Goal: Check status: Check status

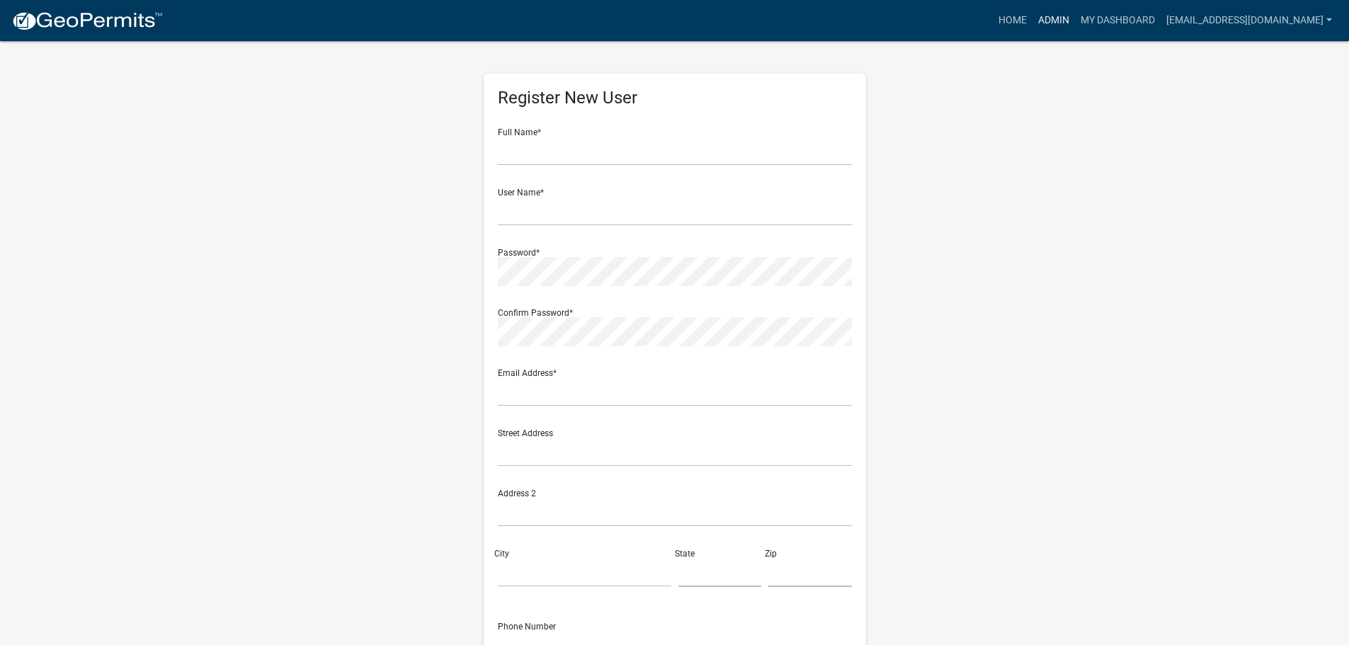
click at [1058, 23] on link "Admin" at bounding box center [1053, 20] width 42 height 27
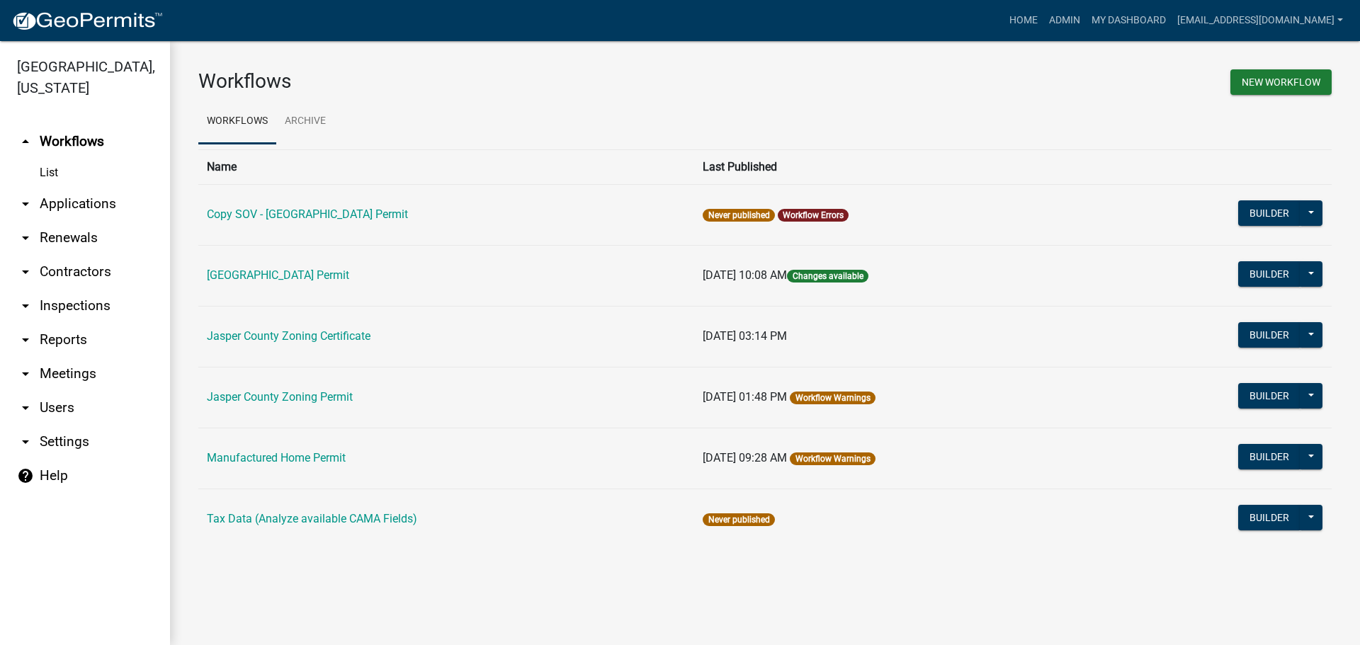
click at [65, 203] on link "arrow_drop_down Applications" at bounding box center [85, 204] width 170 height 34
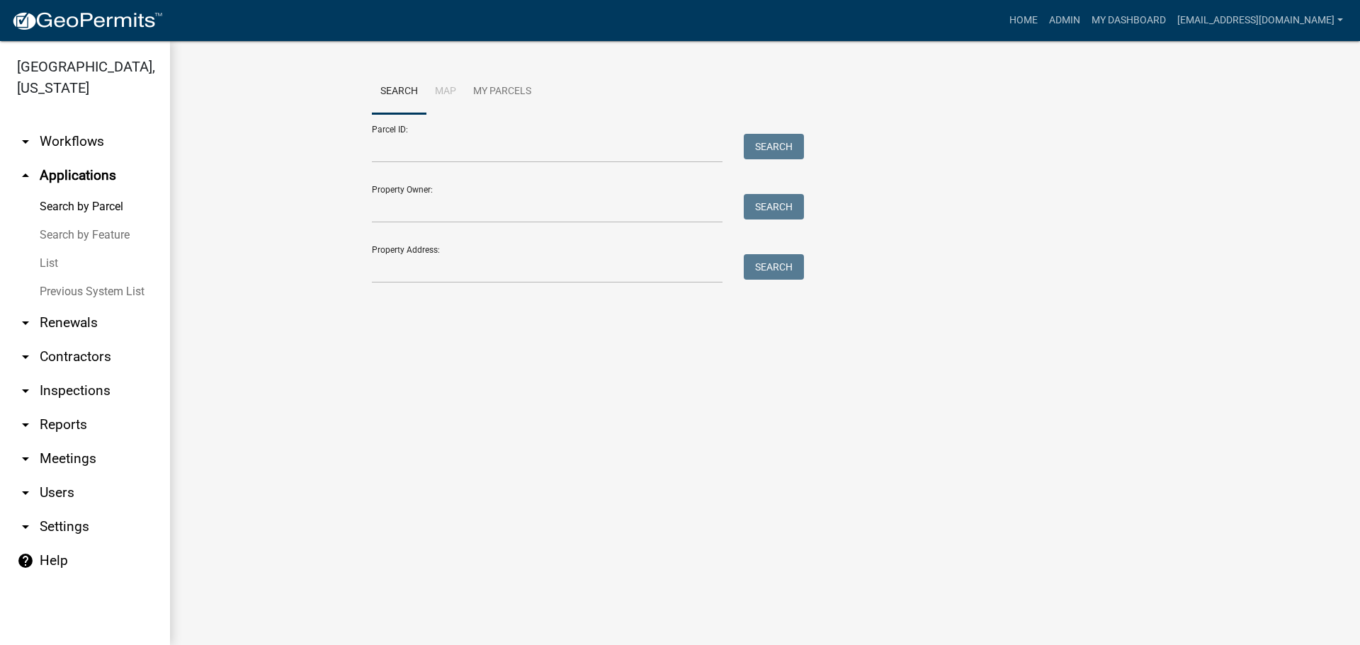
click at [46, 269] on link "List" at bounding box center [85, 263] width 170 height 28
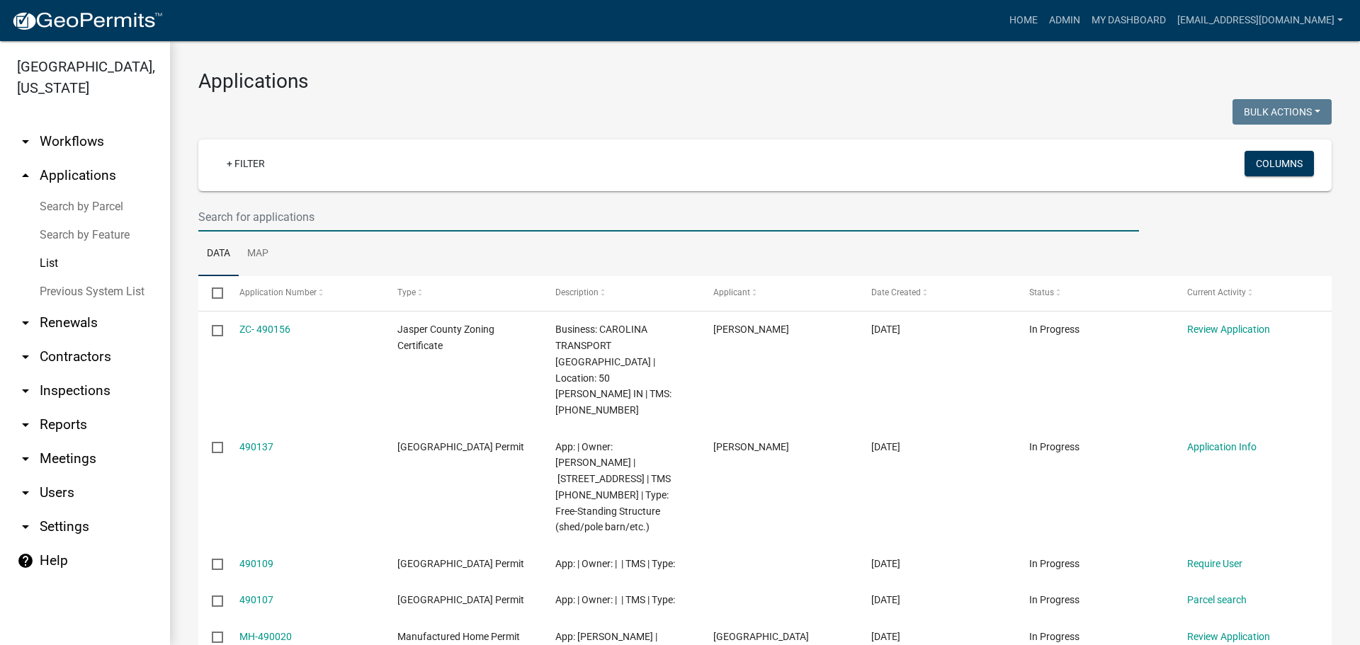
click at [348, 223] on input "text" at bounding box center [668, 217] width 940 height 29
click at [417, 217] on input "text" at bounding box center [668, 217] width 940 height 29
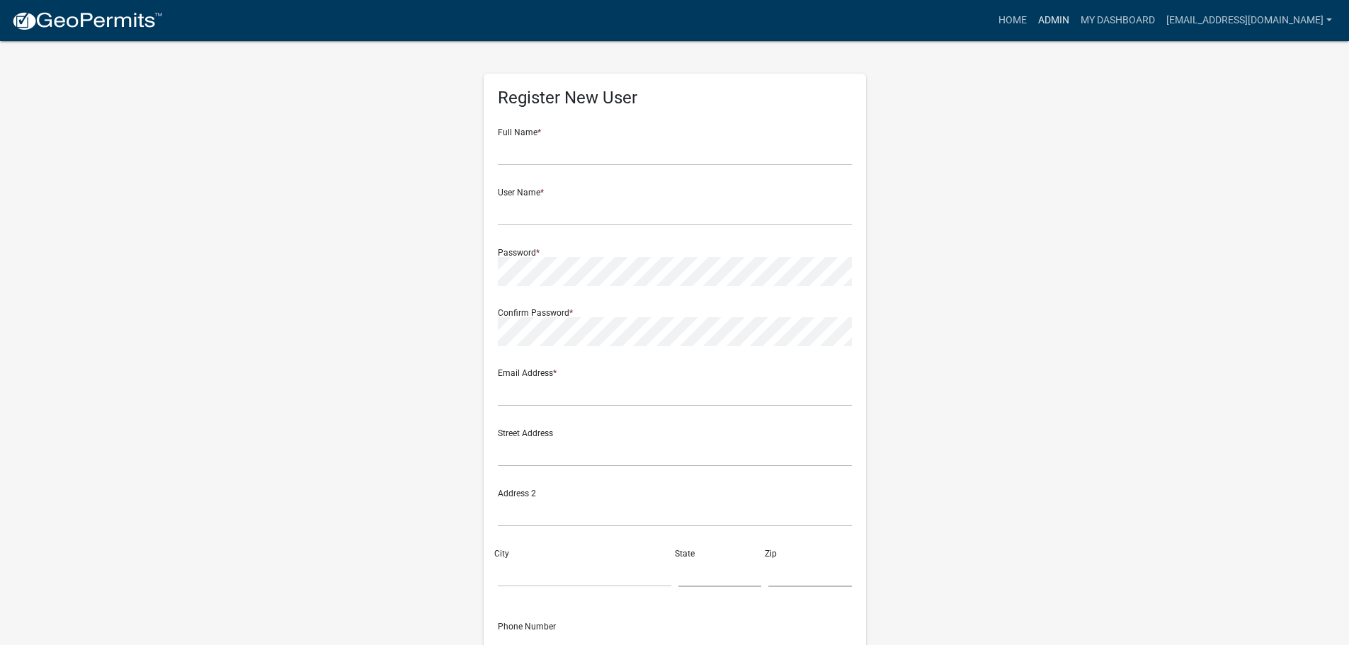
click at [1055, 23] on link "Admin" at bounding box center [1053, 20] width 42 height 27
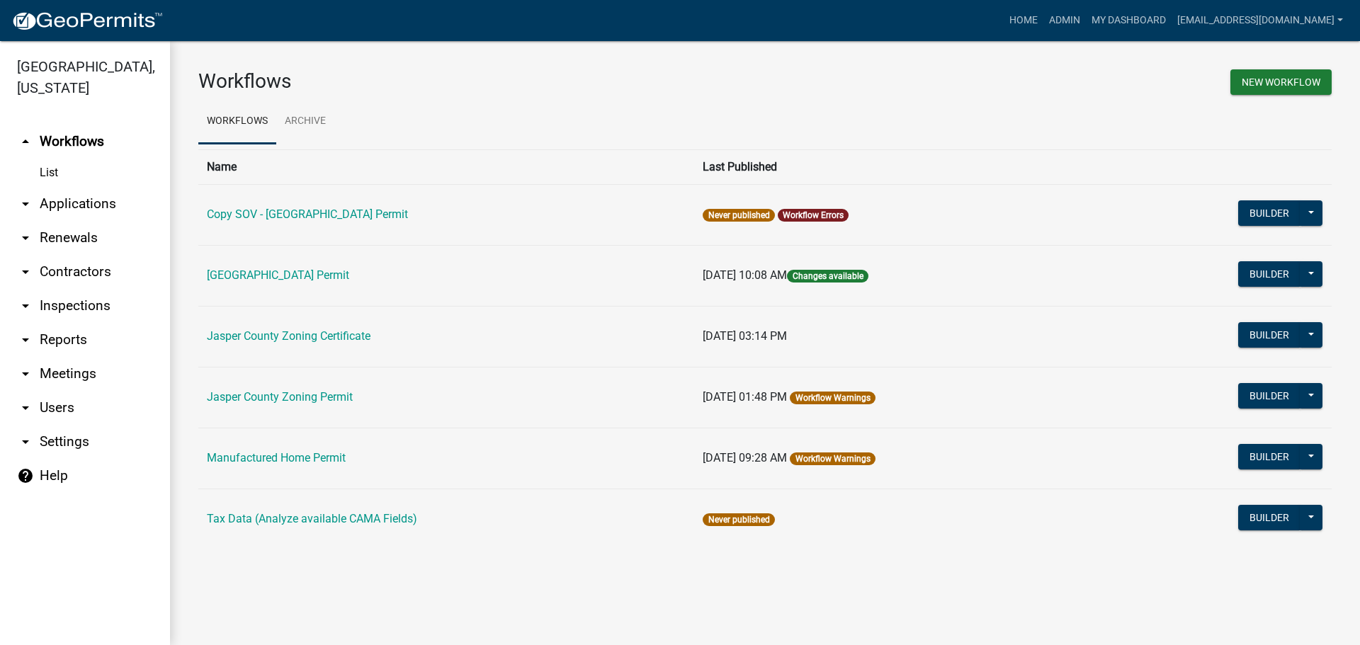
click at [57, 206] on link "arrow_drop_down Applications" at bounding box center [85, 204] width 170 height 34
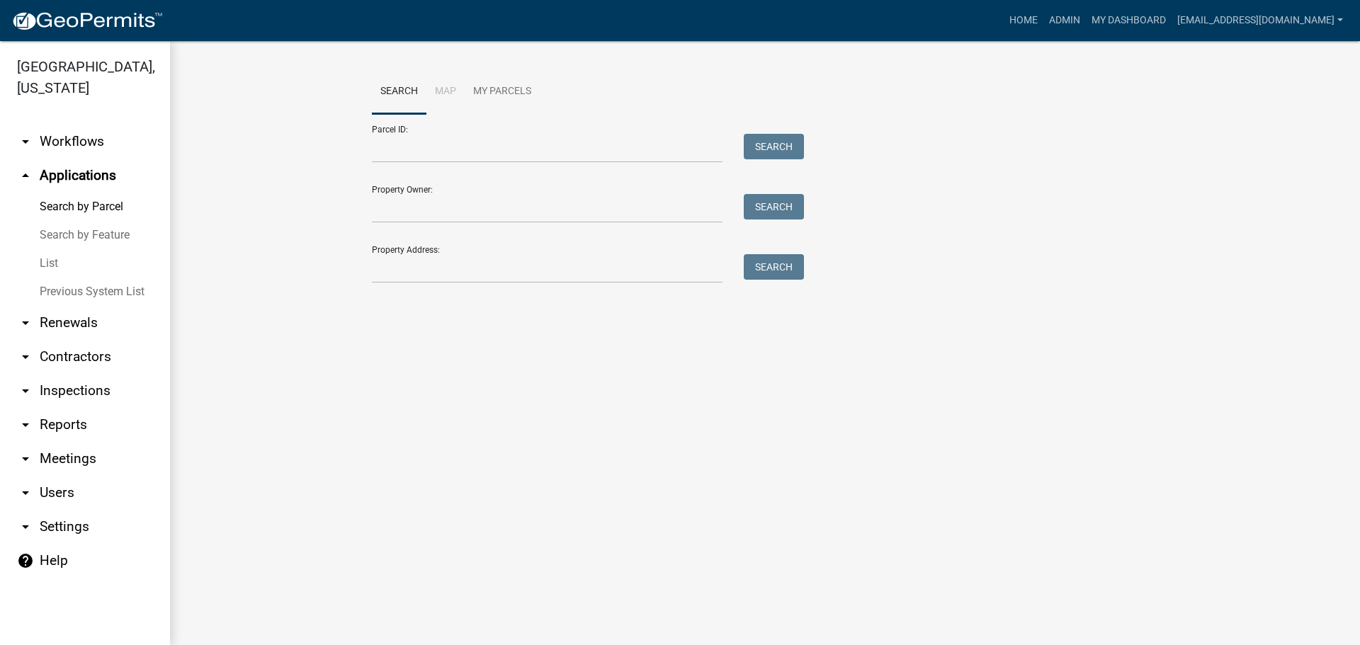
click at [52, 267] on link "List" at bounding box center [85, 263] width 170 height 28
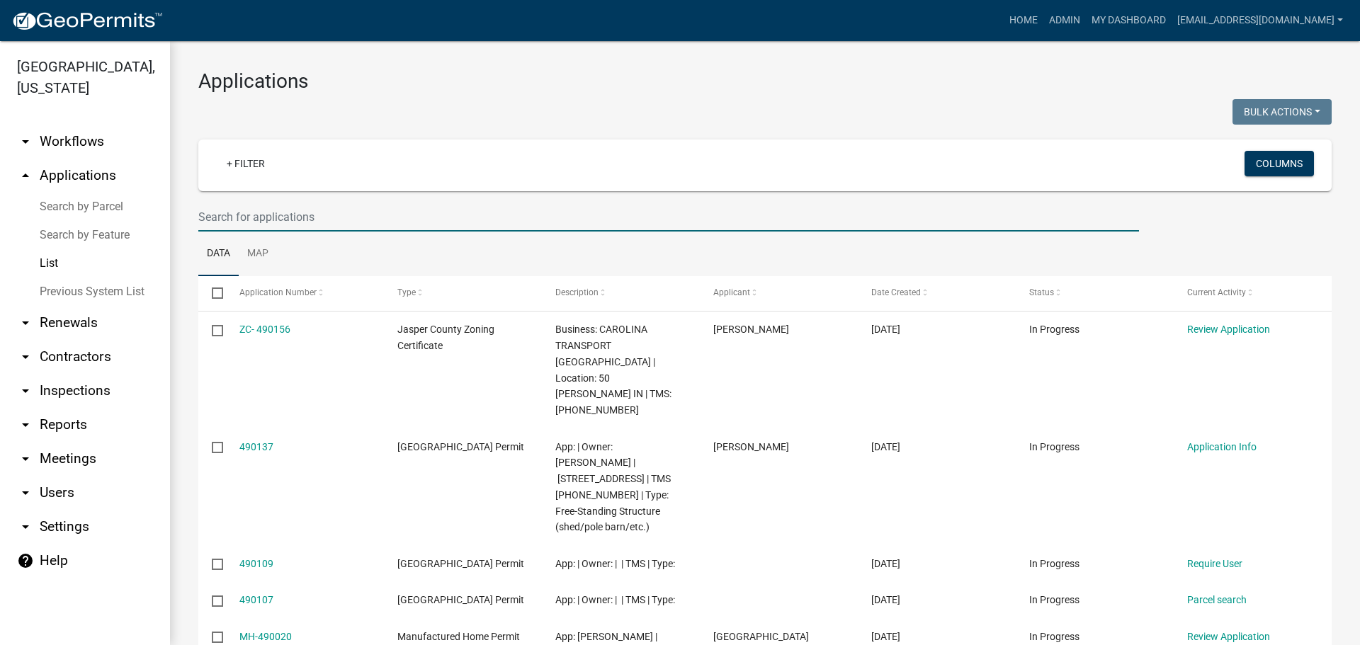
click at [355, 220] on input "text" at bounding box center [668, 217] width 940 height 29
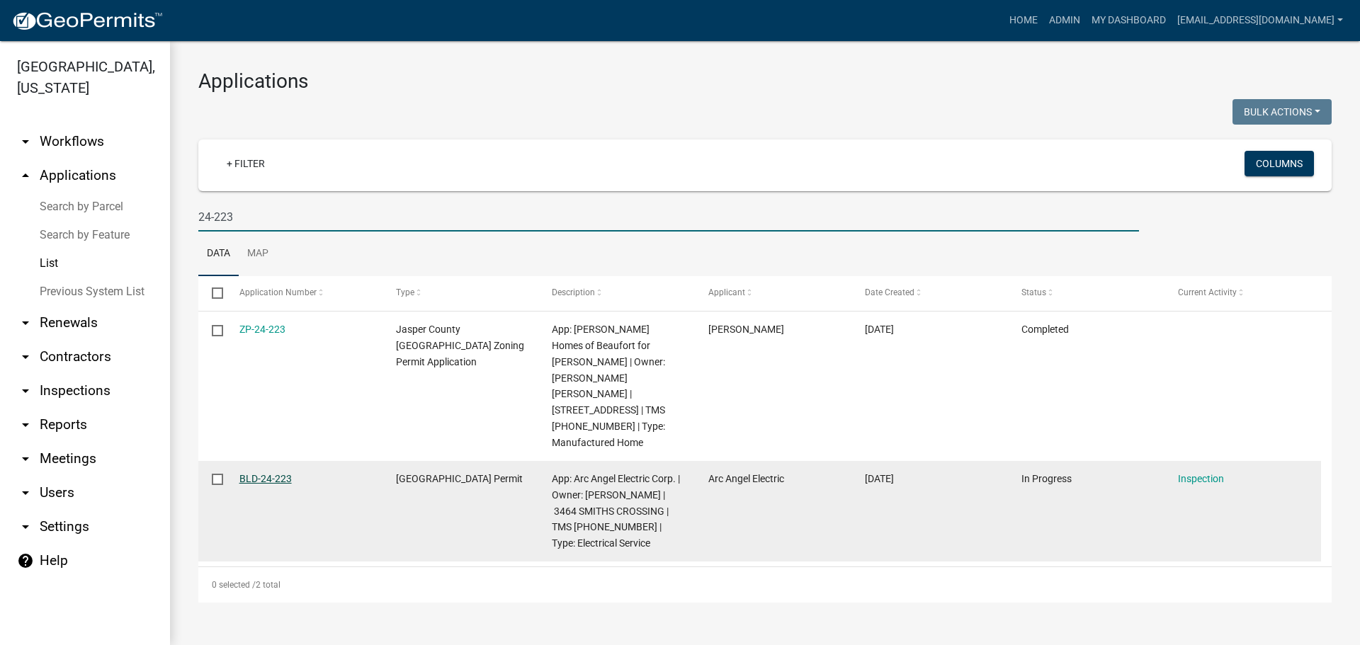
type input "24-223"
click at [270, 473] on link "BLD-24-223" at bounding box center [265, 478] width 52 height 11
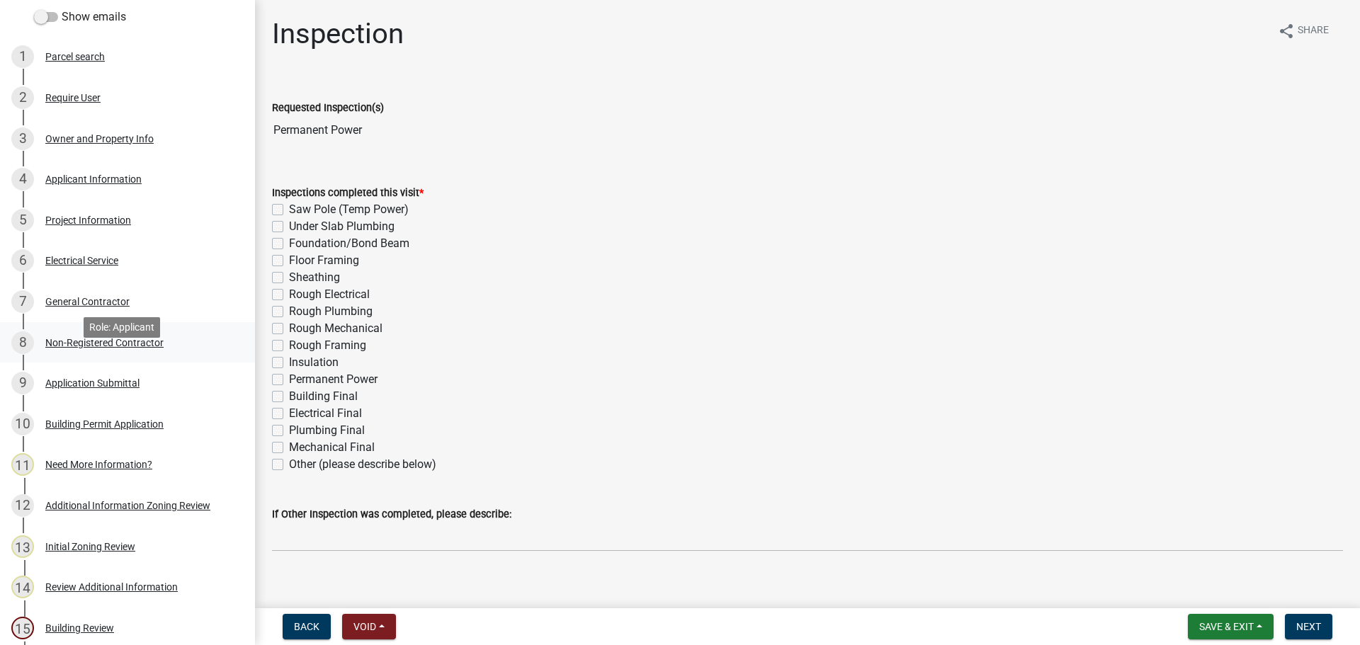
scroll to position [212, 0]
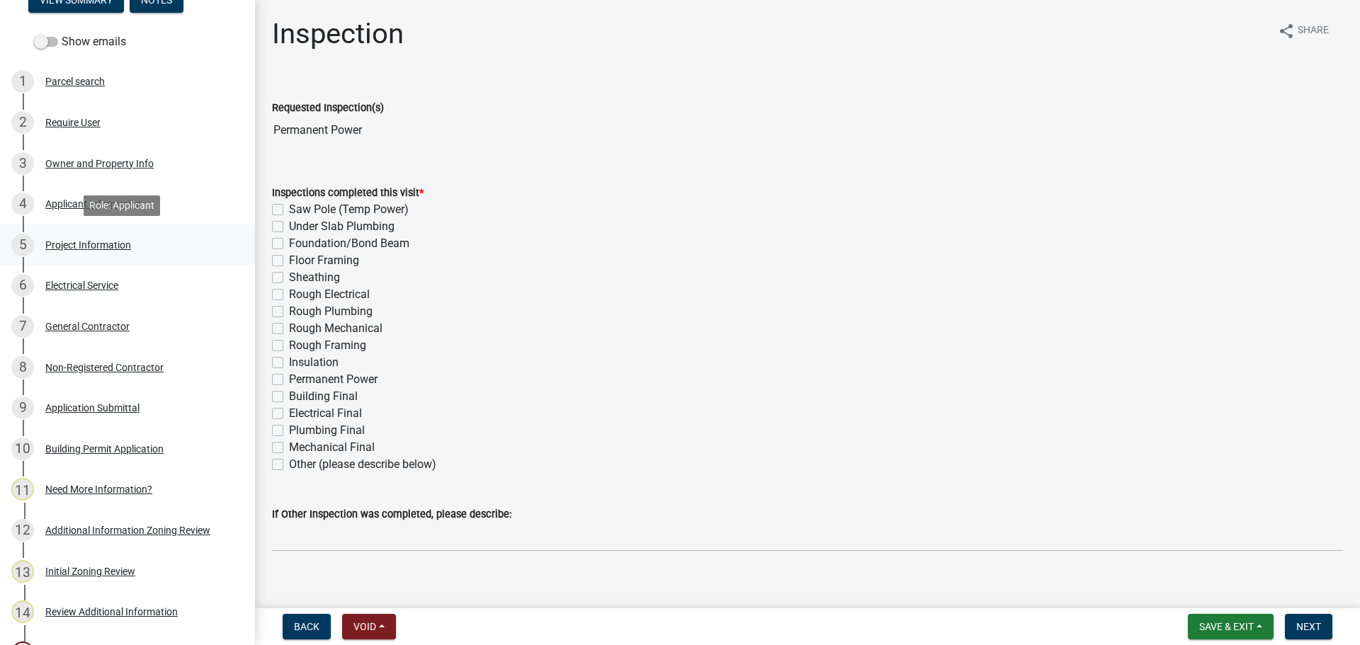
click at [97, 244] on div "Project Information" at bounding box center [88, 245] width 86 height 10
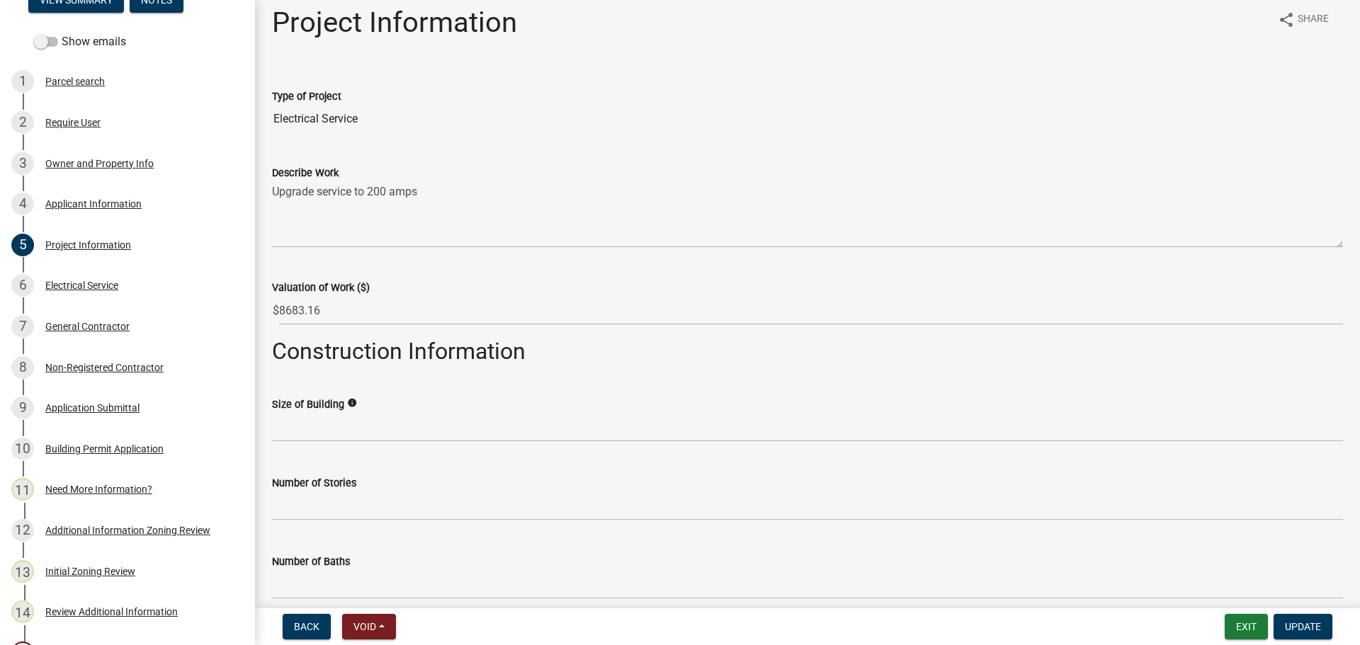
scroll to position [0, 0]
